Goal: Transaction & Acquisition: Purchase product/service

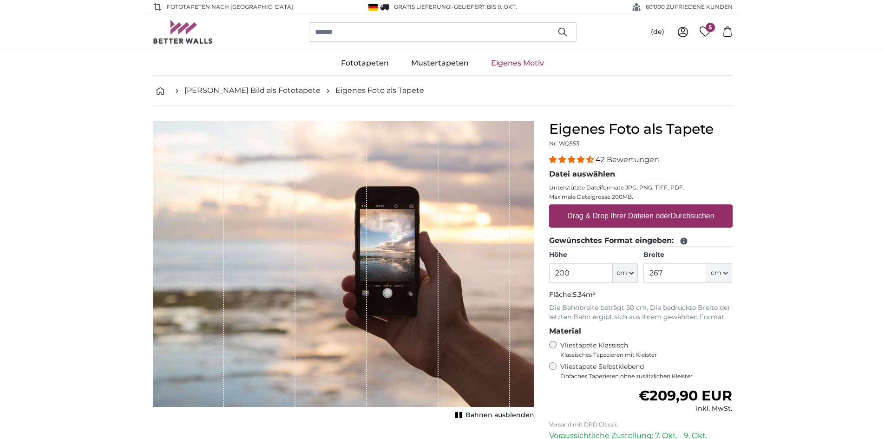
click at [668, 216] on label "Drag & Drop Ihrer Dateien oder Durchsuchen" at bounding box center [640, 216] width 155 height 19
click at [668, 207] on input "Drag & Drop Ihrer Dateien oder Durchsuchen" at bounding box center [640, 205] width 183 height 3
type input "**********"
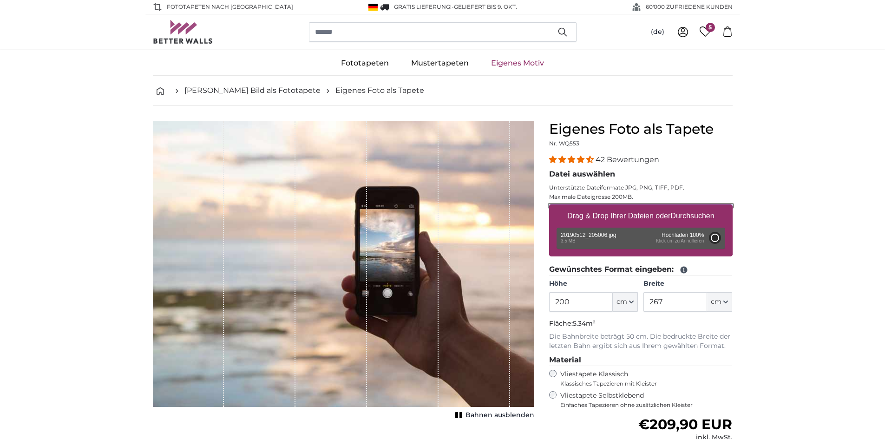
type input "150"
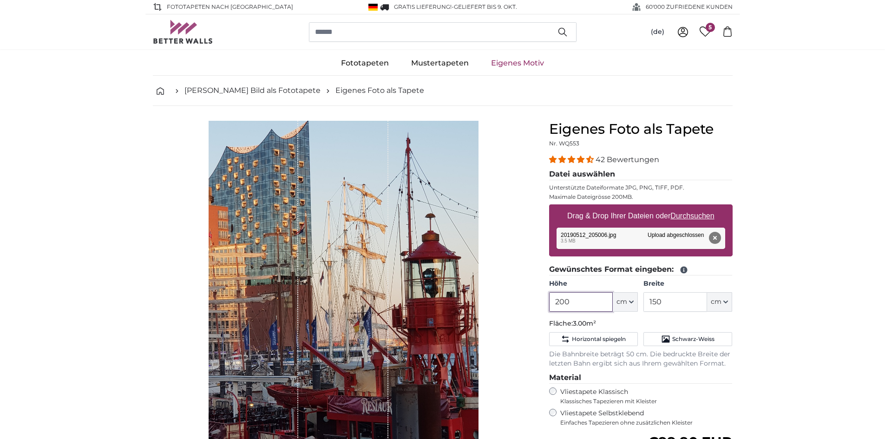
drag, startPoint x: 559, startPoint y: 300, endPoint x: 563, endPoint y: 302, distance: 5.4
click at [563, 302] on input "200" at bounding box center [581, 302] width 64 height 20
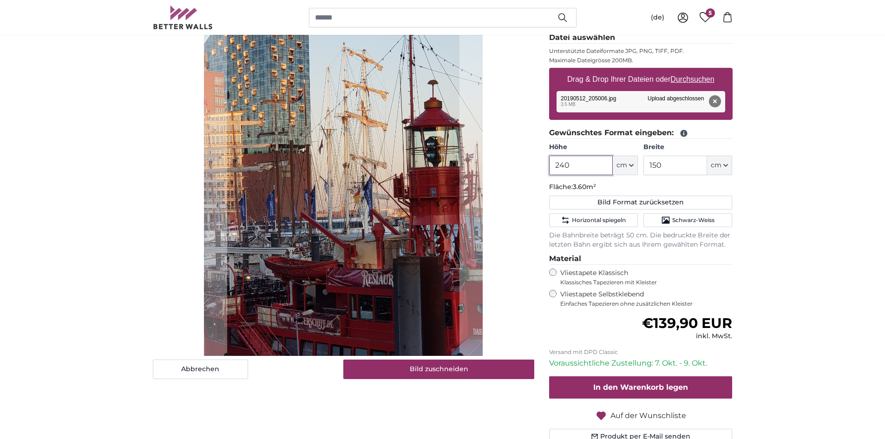
scroll to position [139, 0]
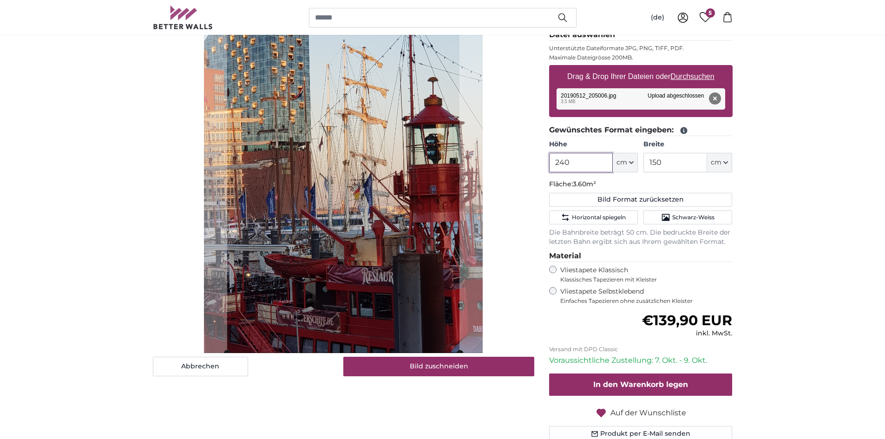
click at [563, 165] on input "240" at bounding box center [581, 163] width 64 height 20
type input "230"
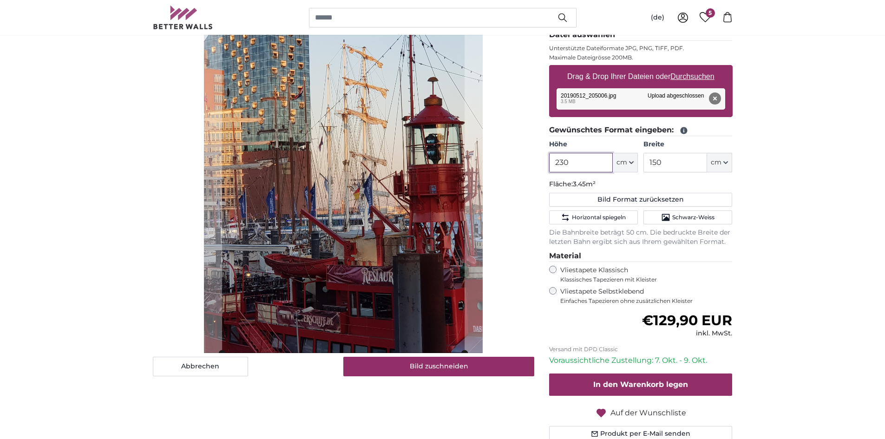
type input "230"
drag, startPoint x: 652, startPoint y: 160, endPoint x: 657, endPoint y: 160, distance: 5.6
click at [657, 160] on input "150" at bounding box center [675, 163] width 64 height 20
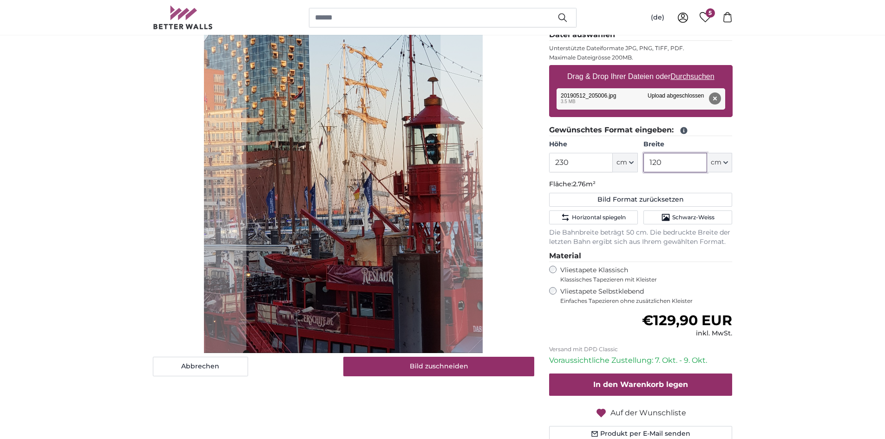
click at [654, 163] on input "120" at bounding box center [675, 163] width 64 height 20
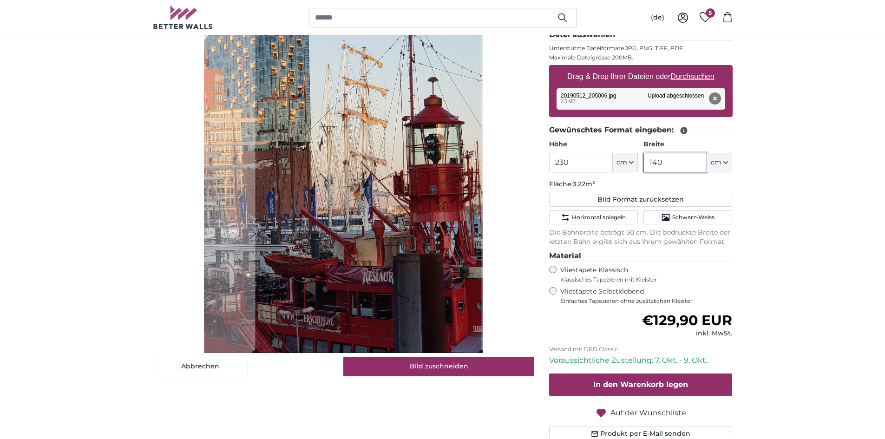
click at [442, 234] on cropper-handle at bounding box center [368, 167] width 226 height 372
type input "140"
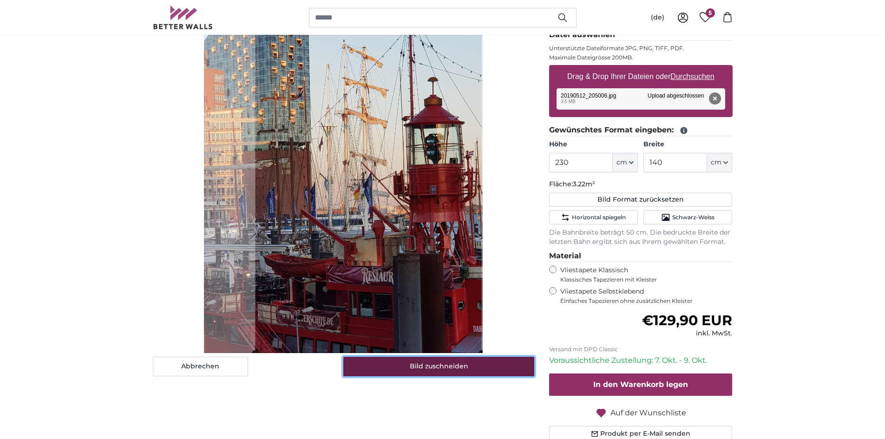
click at [444, 369] on button "Bild zuschneiden" at bounding box center [438, 367] width 191 height 20
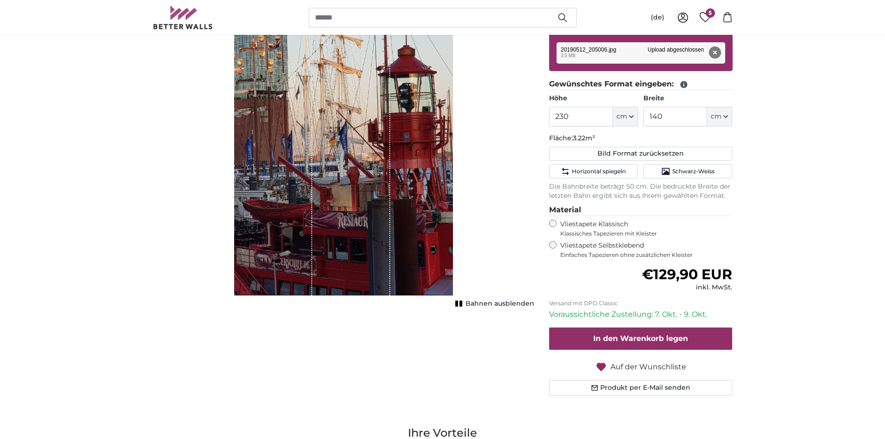
scroll to position [186, 0]
click at [602, 366] on icon "button" at bounding box center [600, 366] width 9 height 8
click at [619, 366] on span "Auf der Wunschliste" at bounding box center [648, 366] width 76 height 11
click at [610, 365] on span "Auf die Wunschliste setzen" at bounding box center [648, 366] width 102 height 11
click at [702, 17] on icon at bounding box center [705, 17] width 12 height 10
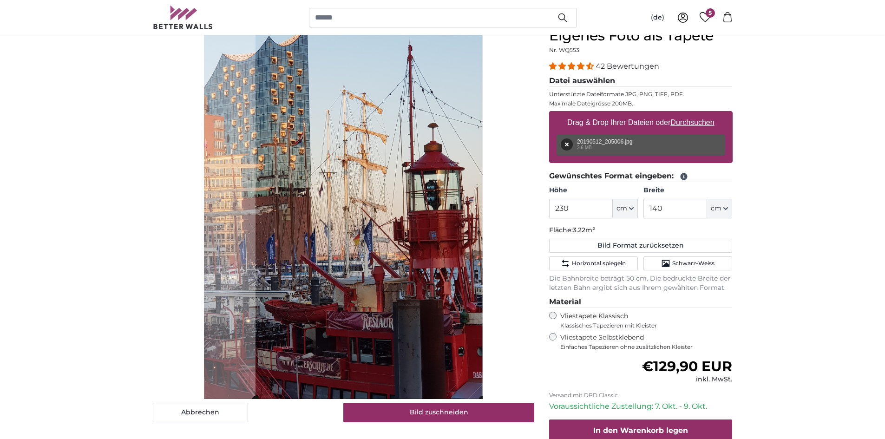
scroll to position [93, 0]
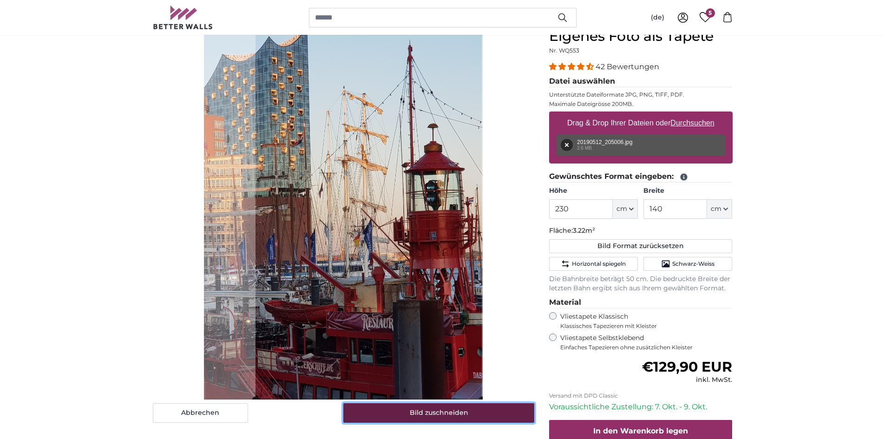
click at [436, 413] on button "Bild zuschneiden" at bounding box center [438, 413] width 191 height 20
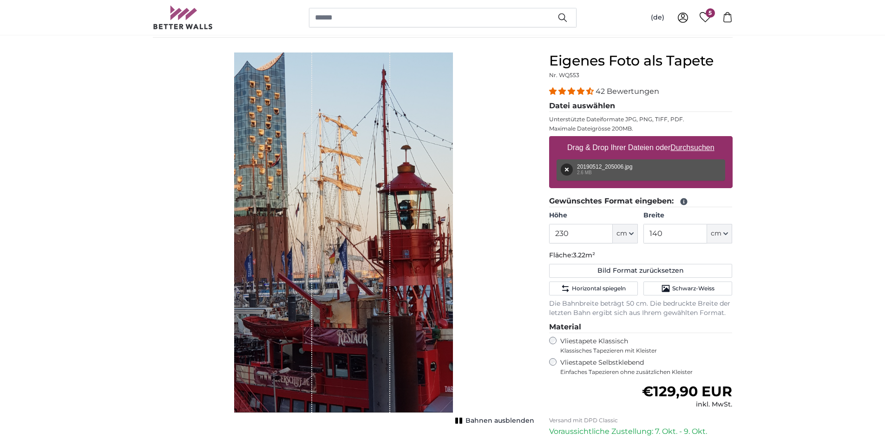
scroll to position [46, 0]
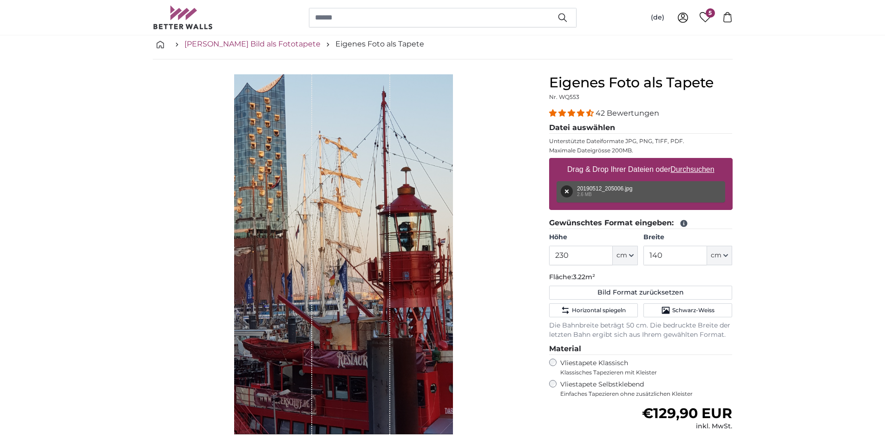
click at [281, 45] on link "[PERSON_NAME] Bild als Fototapete" at bounding box center [252, 44] width 136 height 11
